Goal: Information Seeking & Learning: Find specific page/section

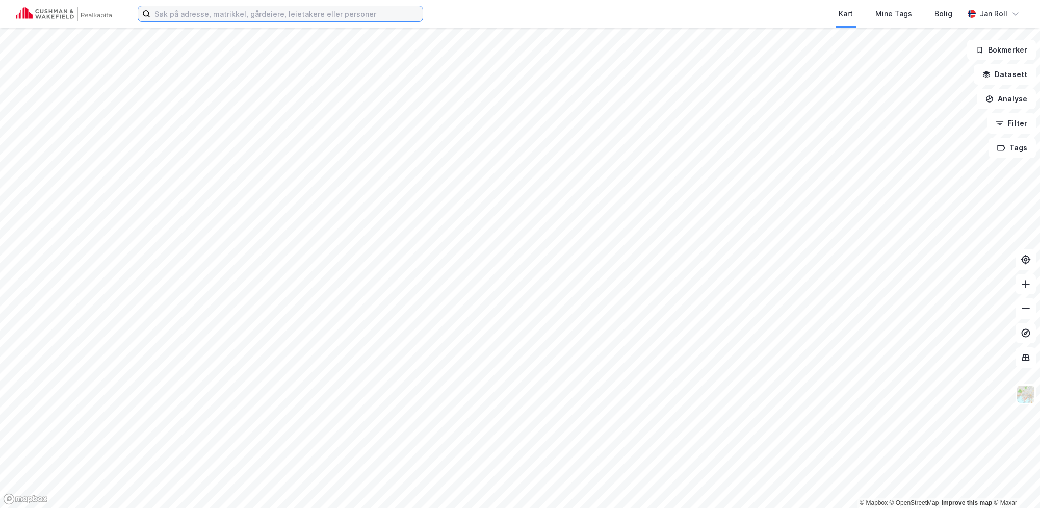
click at [255, 16] on input at bounding box center [286, 13] width 272 height 15
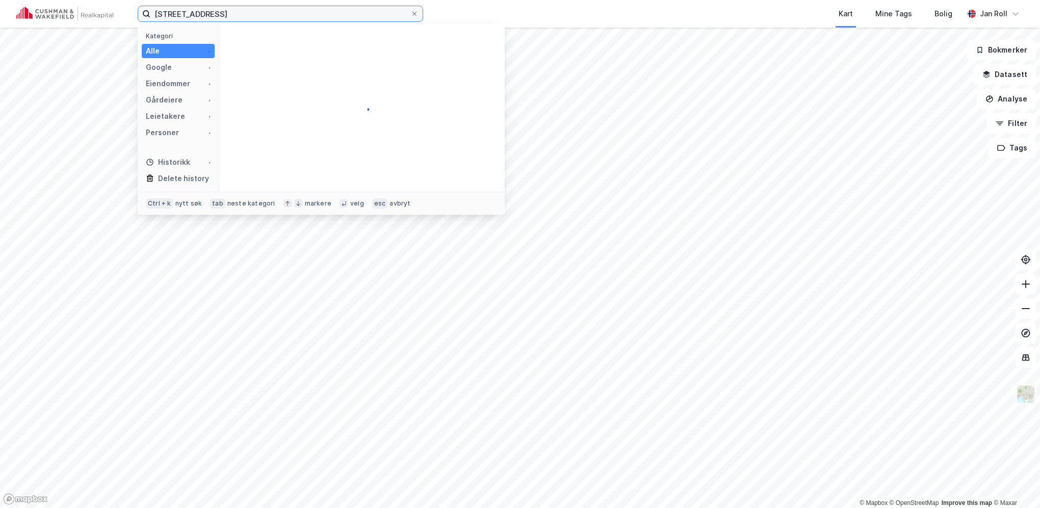
type input "[STREET_ADDRESS]"
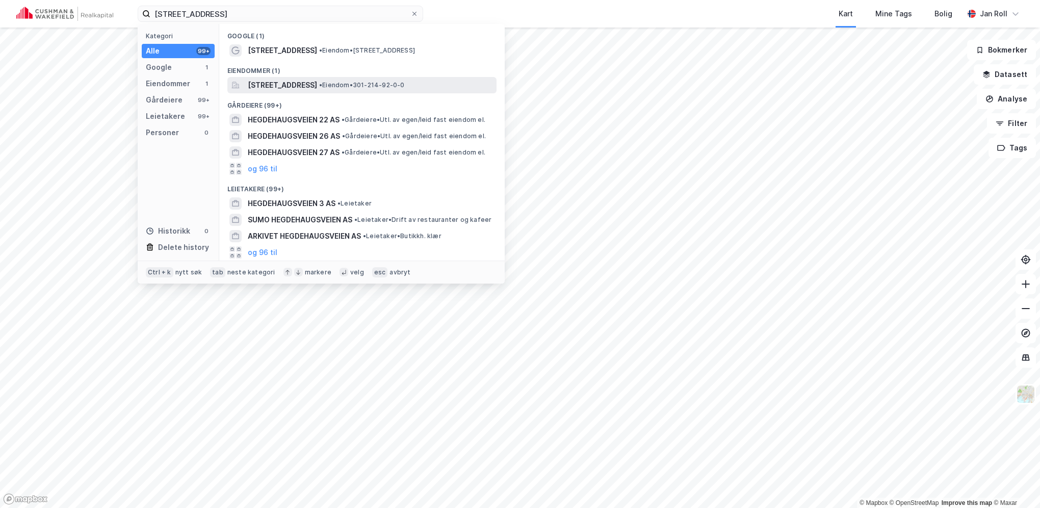
click at [295, 84] on span "[STREET_ADDRESS]" at bounding box center [282, 85] width 69 height 12
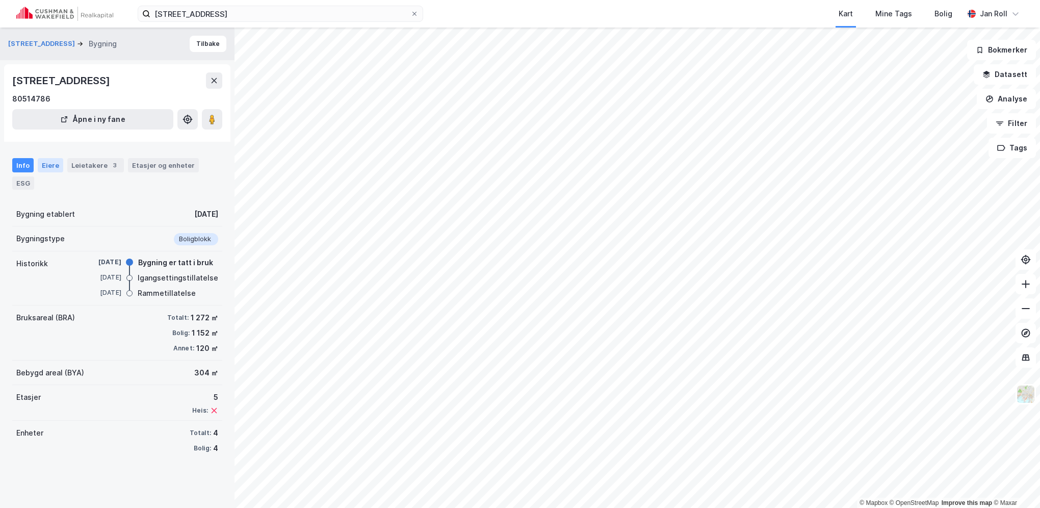
click at [51, 168] on div "Eiere" at bounding box center [50, 165] width 25 height 14
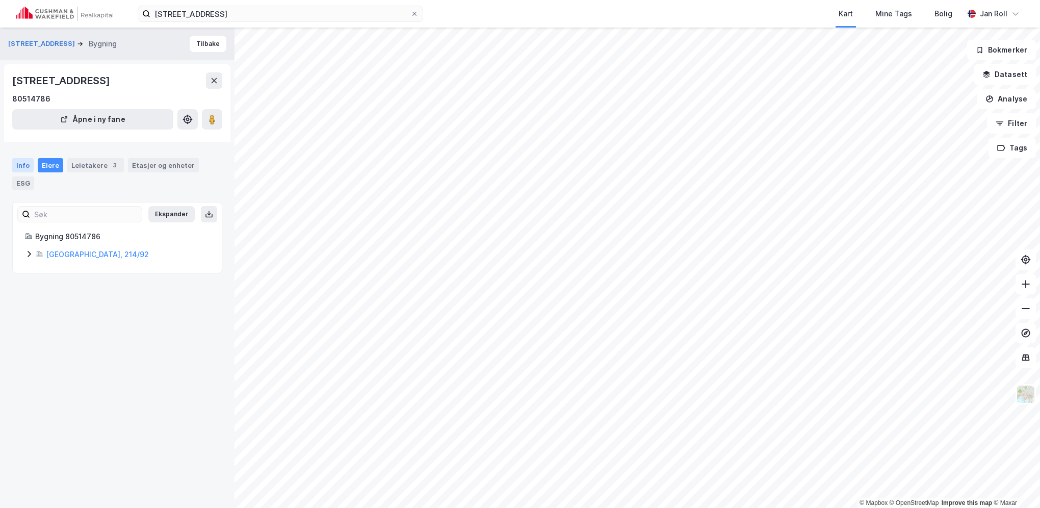
click at [21, 164] on div "Info" at bounding box center [22, 165] width 21 height 14
